Goal: Check status

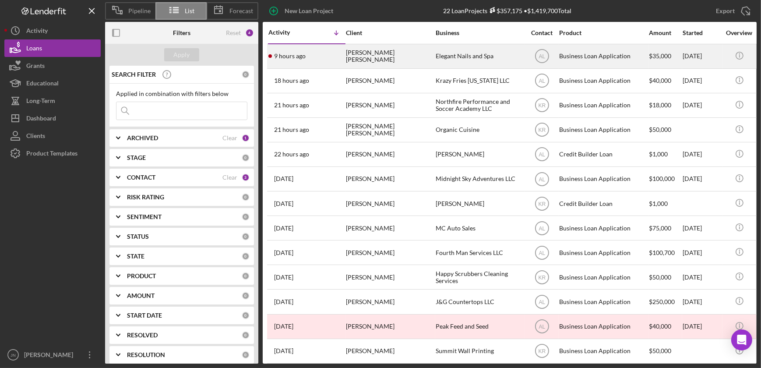
click at [377, 56] on div "[PERSON_NAME] [PERSON_NAME]" at bounding box center [390, 56] width 88 height 23
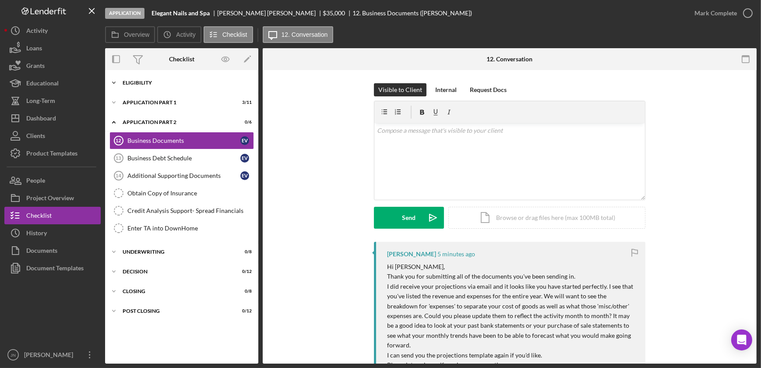
click at [150, 84] on div "Eligibility" at bounding box center [185, 82] width 125 height 5
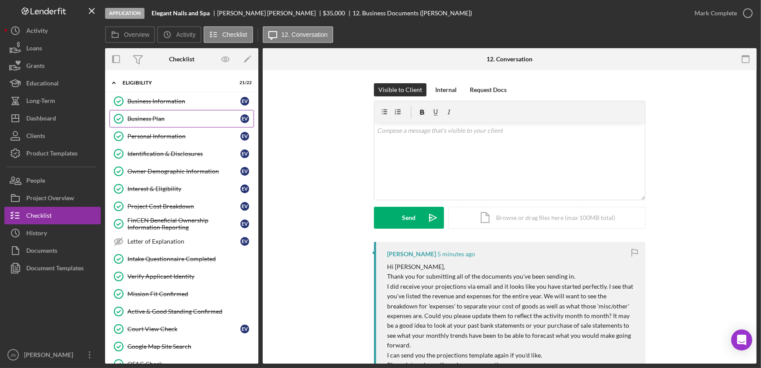
click at [153, 122] on div "Business Plan" at bounding box center [183, 118] width 113 height 7
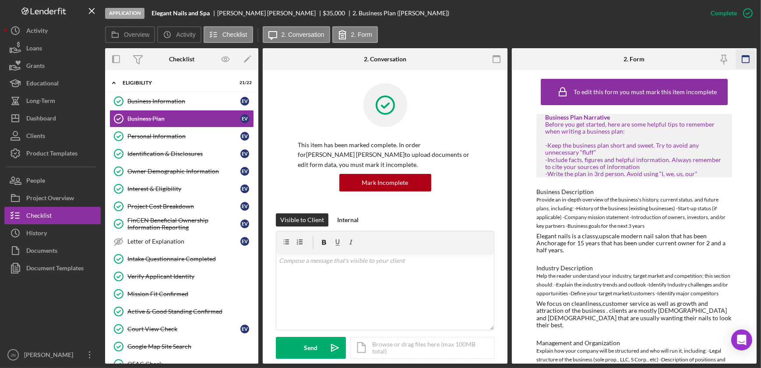
click at [752, 59] on icon "button" at bounding box center [745, 59] width 20 height 20
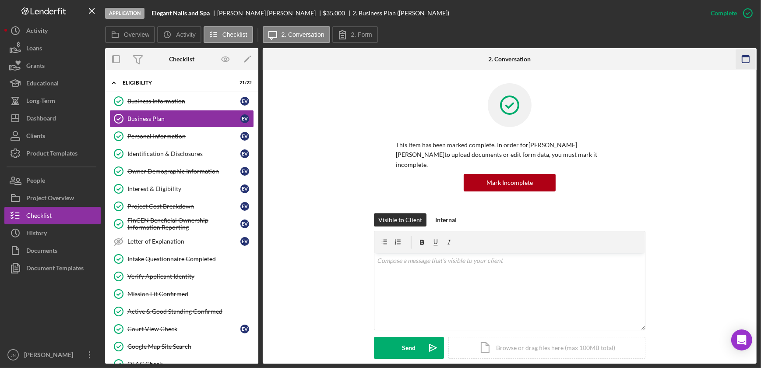
click at [752, 59] on icon "button" at bounding box center [746, 59] width 20 height 20
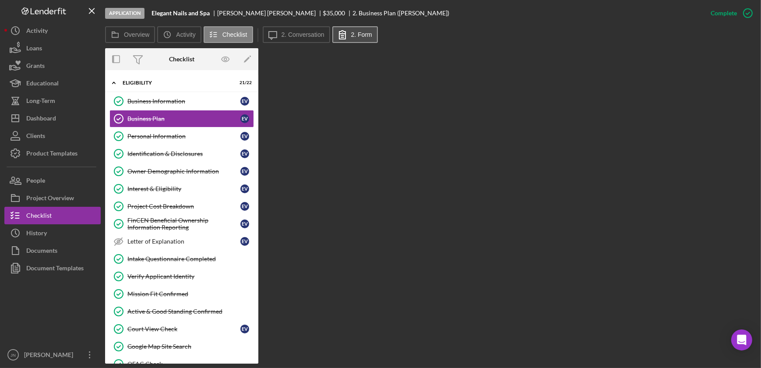
click at [345, 32] on icon at bounding box center [342, 35] width 22 height 22
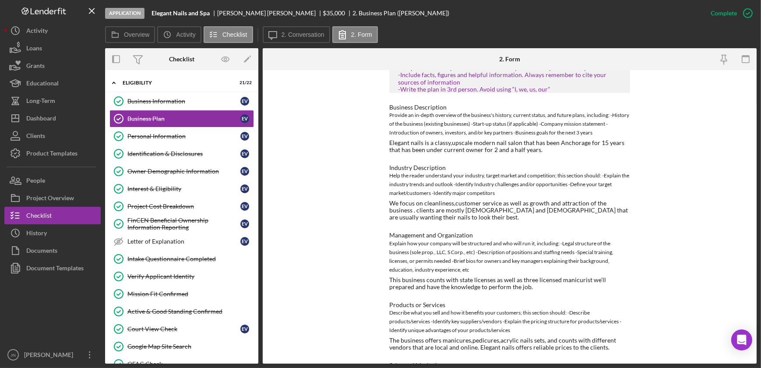
scroll to position [79, 0]
drag, startPoint x: 389, startPoint y: 105, endPoint x: 469, endPoint y: 104, distance: 80.5
click at [469, 104] on div "Business Description" at bounding box center [509, 105] width 241 height 7
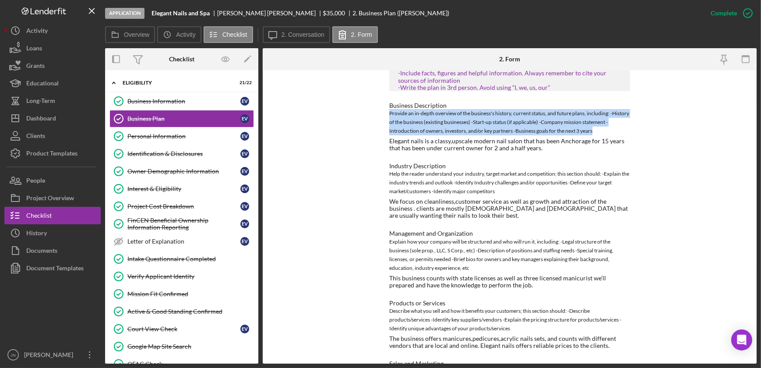
drag, startPoint x: 388, startPoint y: 112, endPoint x: 643, endPoint y: 127, distance: 255.2
click at [643, 127] on div "To edit this form you must mark this item incomplete Business Plan Narrative Be…" at bounding box center [510, 216] width 494 height 293
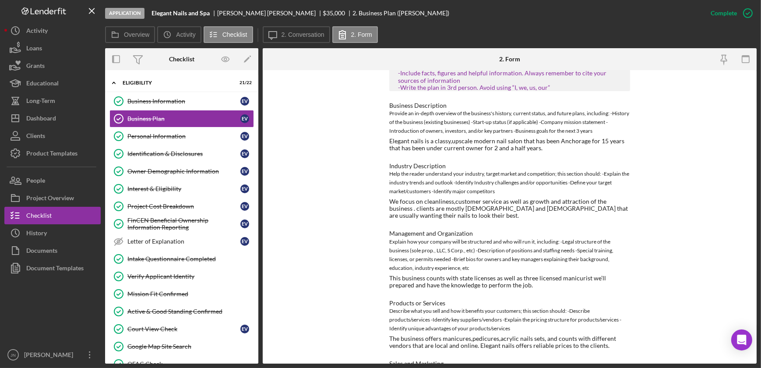
click at [359, 140] on div "To edit this form you must mark this item incomplete Business Plan Narrative Be…" at bounding box center [510, 216] width 494 height 293
